Goal: Find contact information: Find contact information

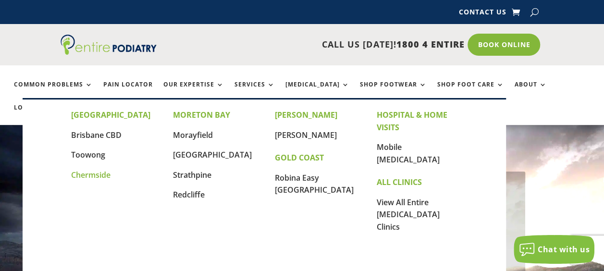
click at [95, 179] on link "Chermside" at bounding box center [90, 175] width 39 height 11
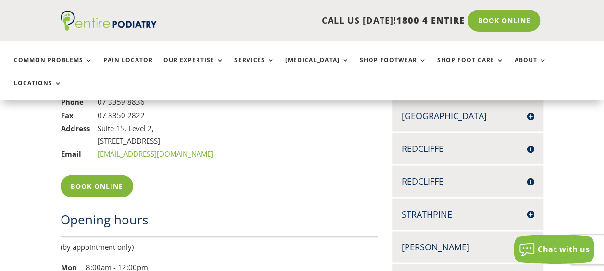
scroll to position [820, 0]
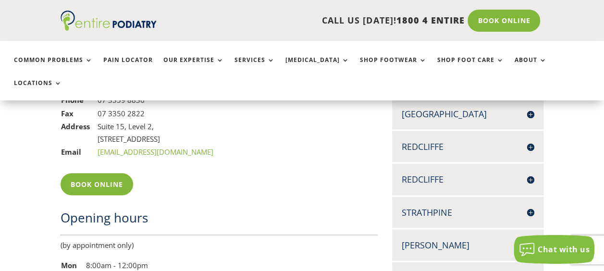
click at [459, 206] on h4 "Strathpine" at bounding box center [468, 212] width 132 height 12
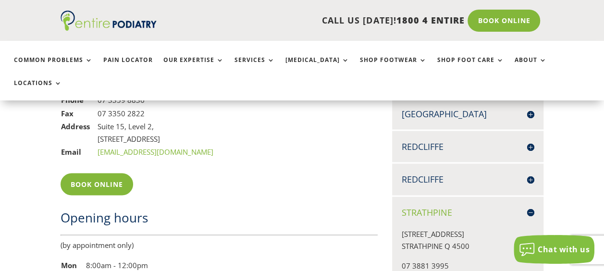
click at [459, 206] on h4 "Strathpine" at bounding box center [468, 212] width 132 height 12
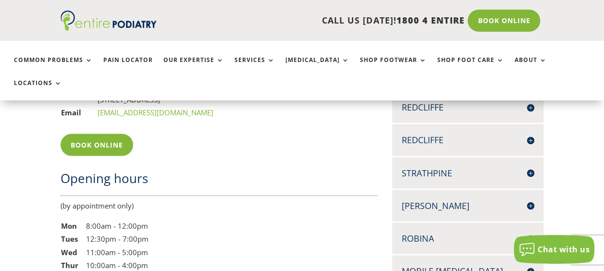
scroll to position [783, 0]
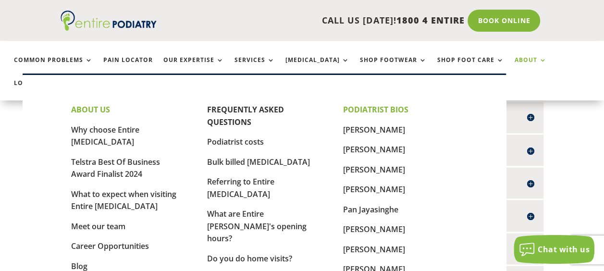
click at [515, 63] on link "About" at bounding box center [531, 67] width 32 height 21
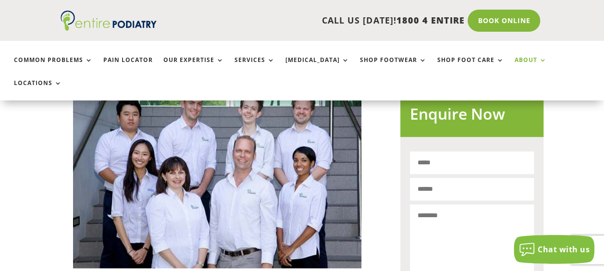
scroll to position [702, 0]
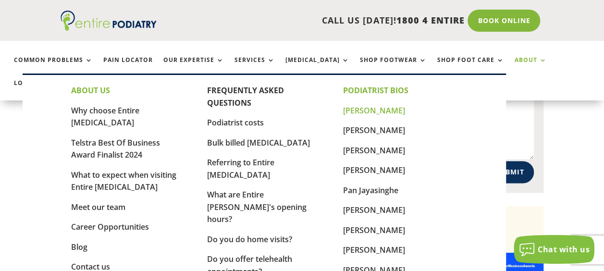
click at [376, 113] on link "[PERSON_NAME]" at bounding box center [374, 110] width 62 height 11
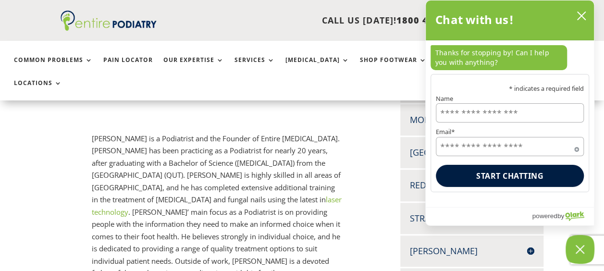
scroll to position [348, 0]
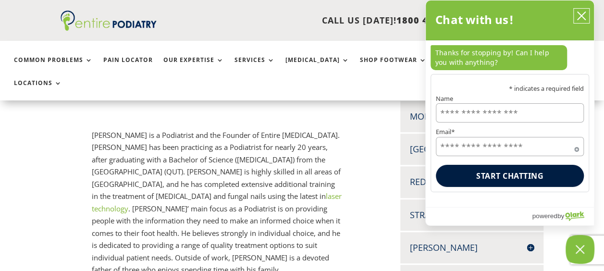
click at [583, 10] on button "close chatbox" at bounding box center [581, 16] width 15 height 14
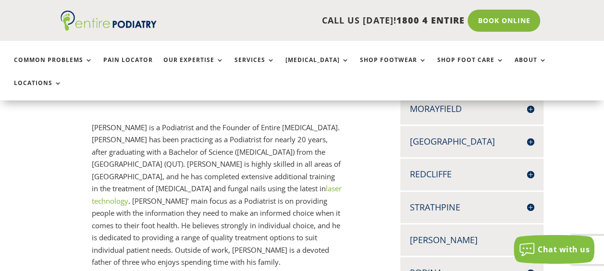
scroll to position [354, 0]
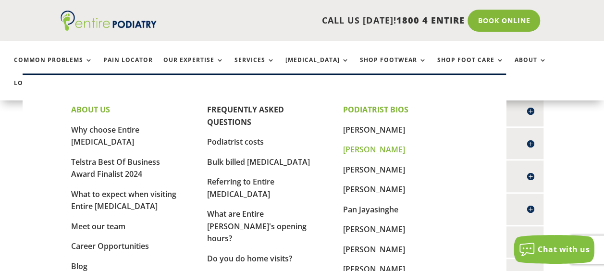
click at [346, 149] on link "[PERSON_NAME]" at bounding box center [374, 149] width 62 height 11
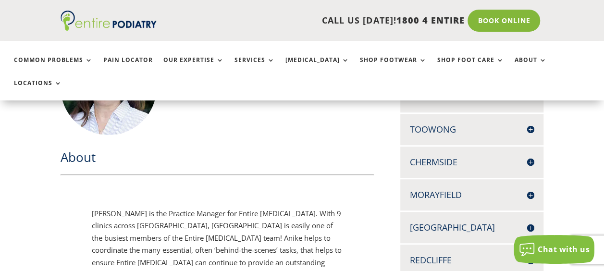
scroll to position [347, 0]
